Goal: Transaction & Acquisition: Purchase product/service

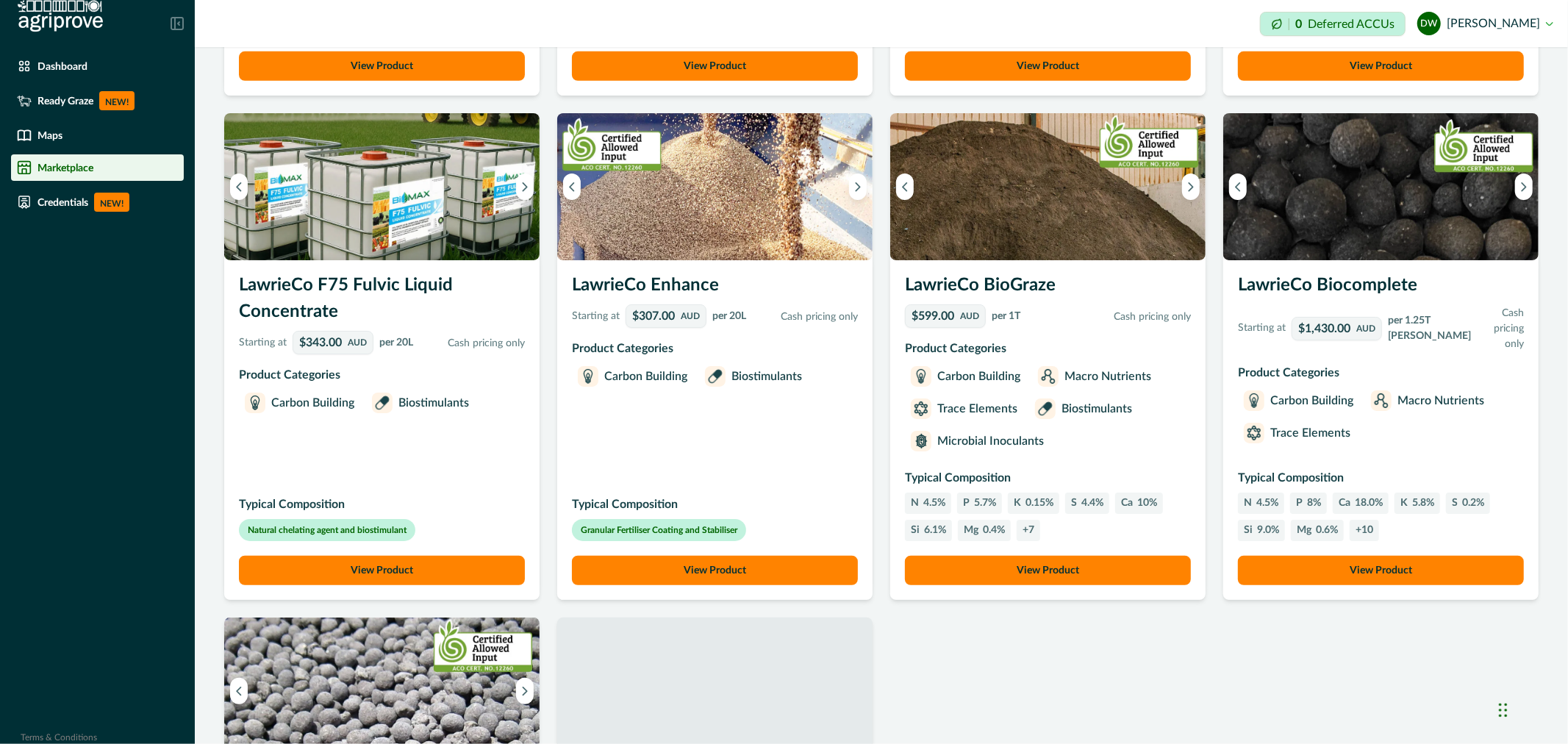
scroll to position [571, 0]
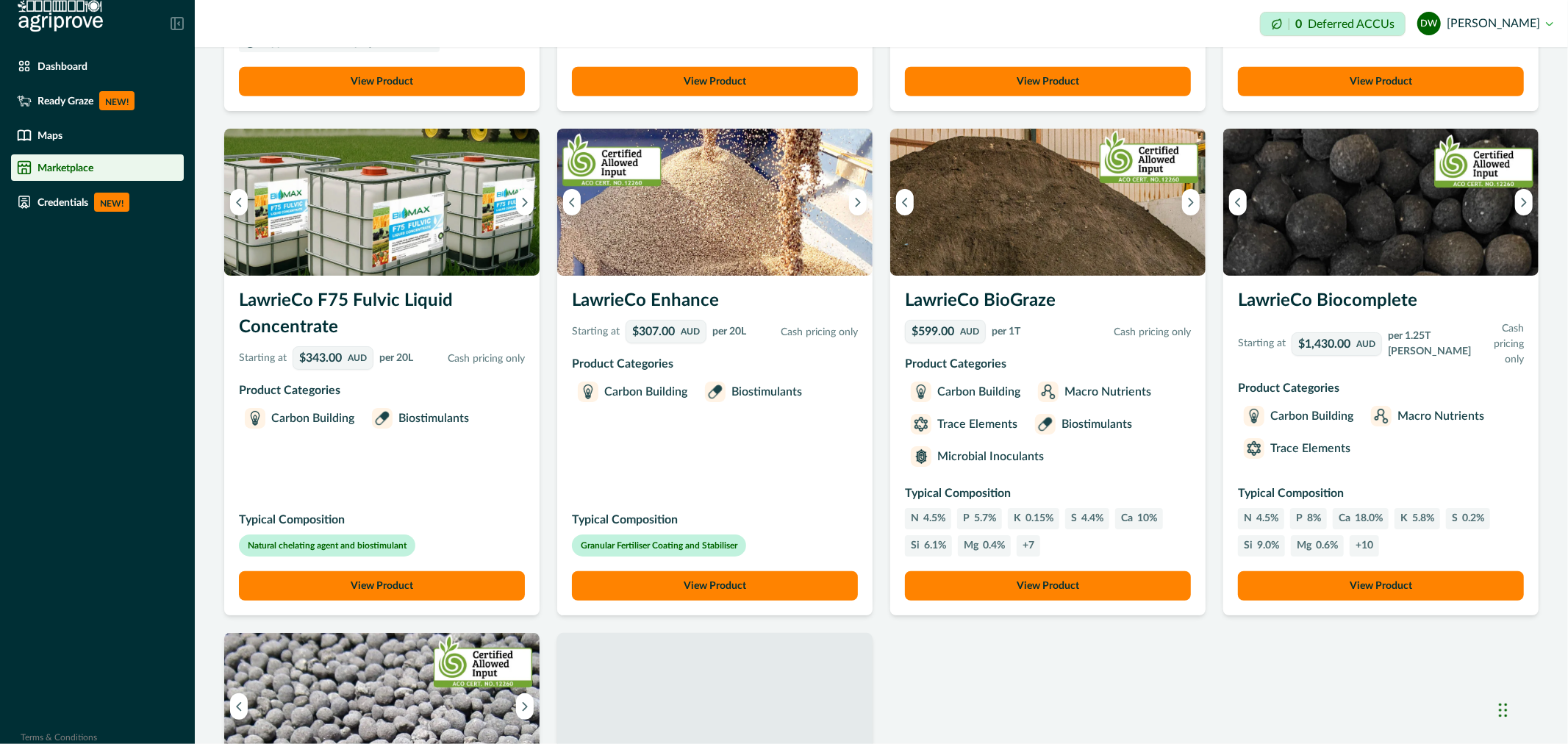
click at [357, 579] on button "View Product" at bounding box center [381, 586] width 286 height 29
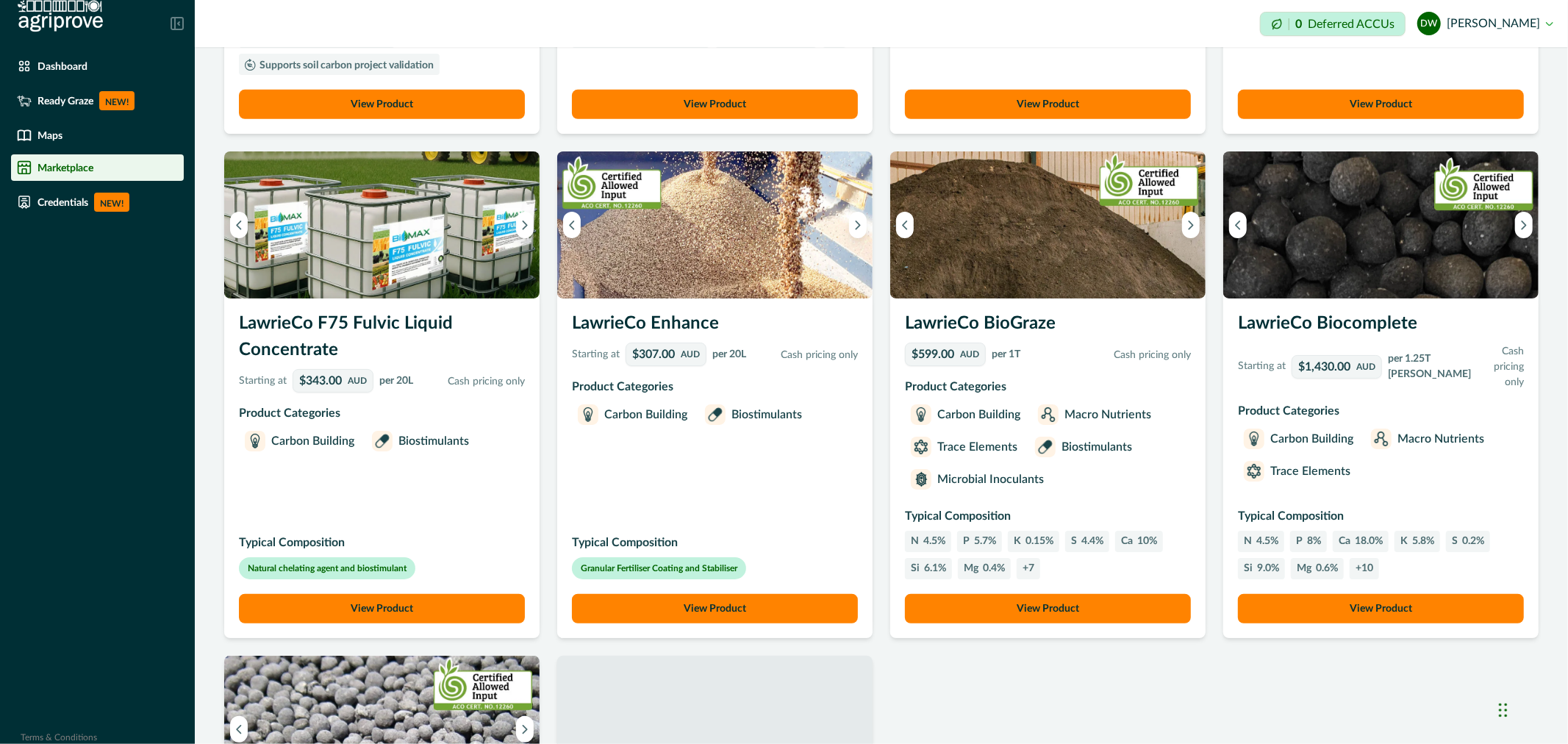
scroll to position [571, 0]
